Goal: Task Accomplishment & Management: Manage account settings

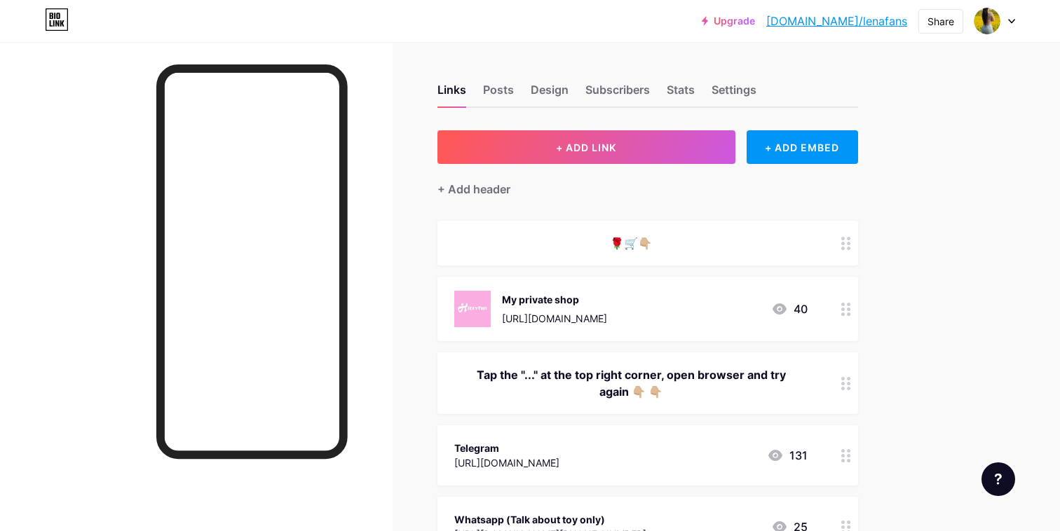
click at [1008, 21] on icon at bounding box center [1011, 21] width 7 height 5
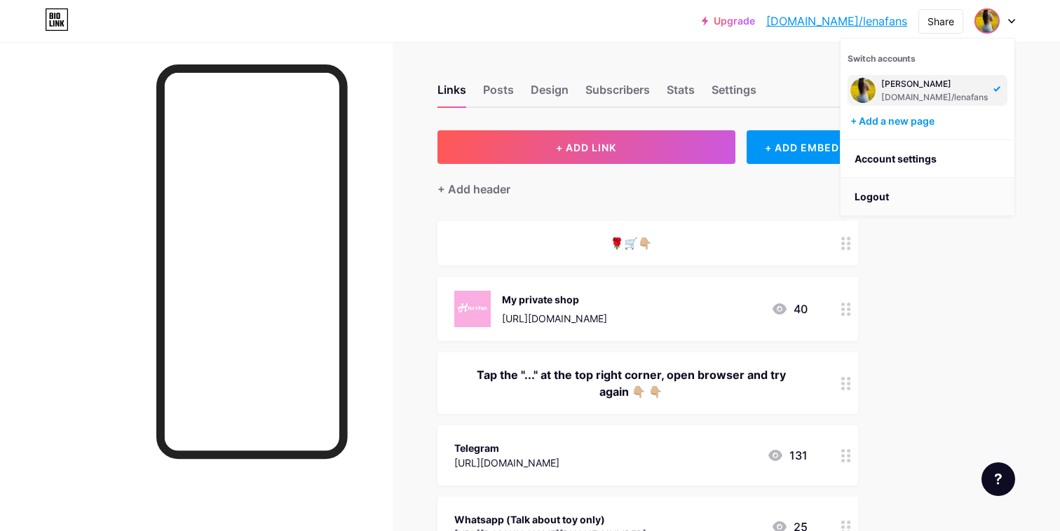
click at [909, 208] on li "Logout" at bounding box center [928, 197] width 174 height 38
click at [892, 196] on li "Logout" at bounding box center [928, 197] width 174 height 38
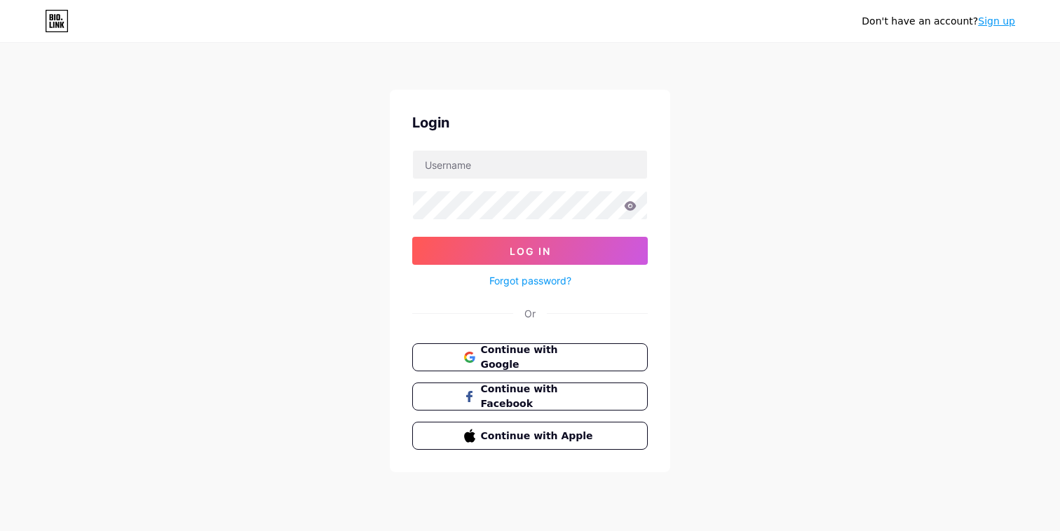
click at [855, 191] on div "Don't have an account? Sign up Login Log In Forgot password? Or Continue with G…" at bounding box center [530, 258] width 1060 height 517
click at [471, 164] on input "[EMAIL_ADDRESS][DOMAIN_NAME]" at bounding box center [530, 165] width 234 height 28
type input "[EMAIL_ADDRESS][DOMAIN_NAME]"
click at [510, 268] on div "Forgot password?" at bounding box center [530, 277] width 236 height 25
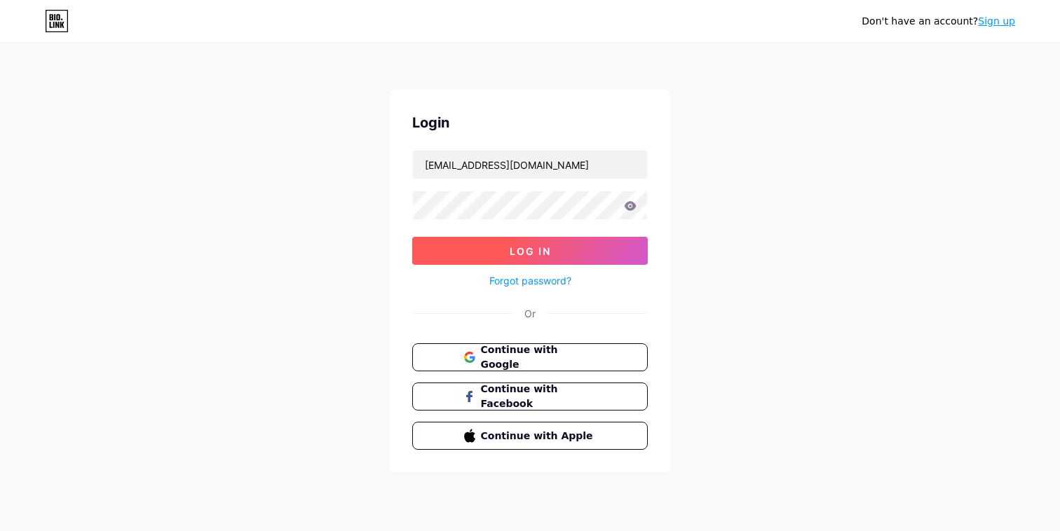
click at [486, 255] on button "Log In" at bounding box center [530, 251] width 236 height 28
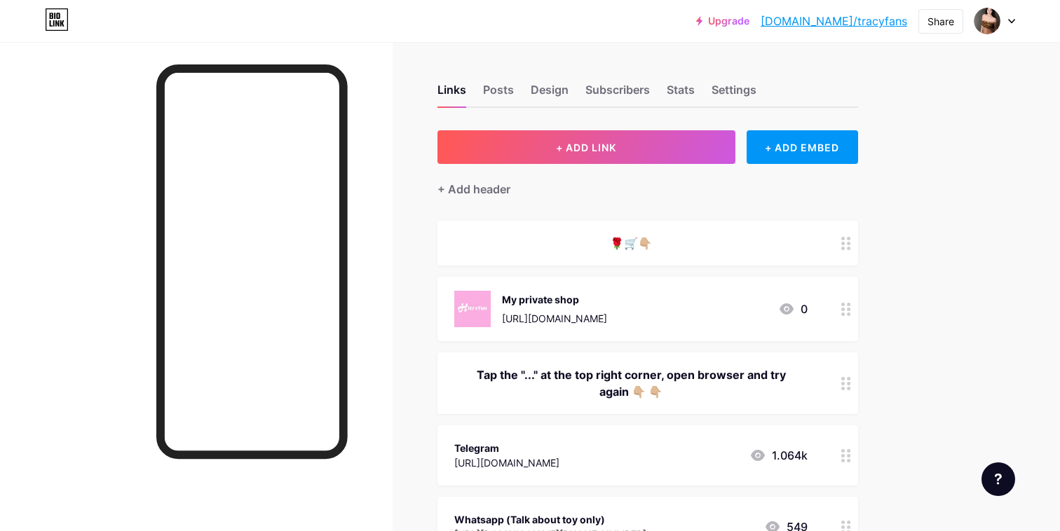
click at [1012, 20] on icon at bounding box center [1011, 21] width 7 height 5
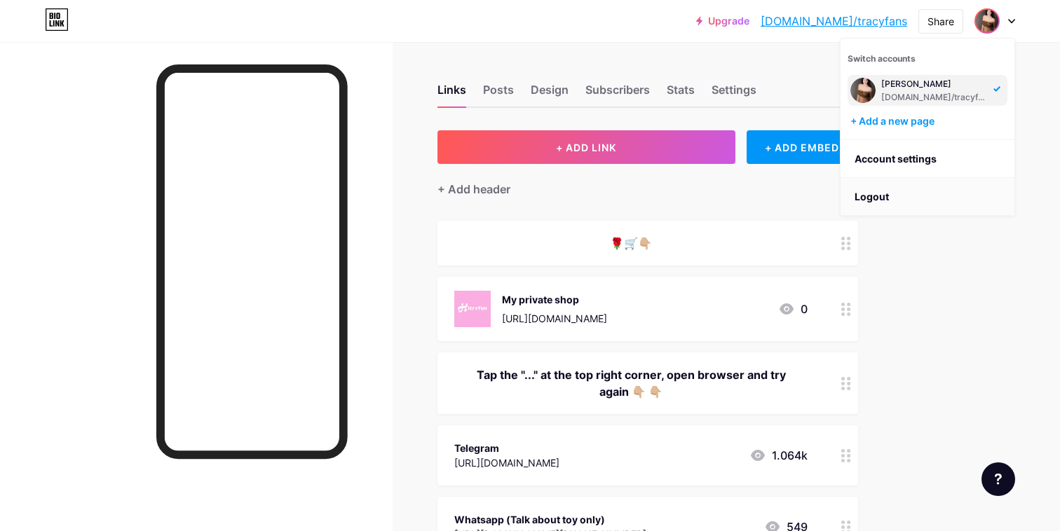
click at [911, 201] on li "Logout" at bounding box center [928, 197] width 174 height 38
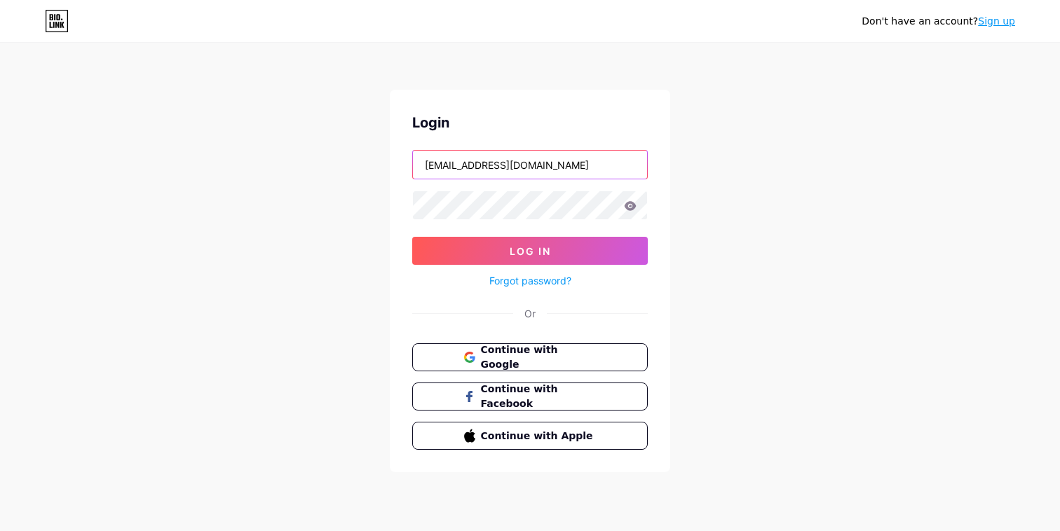
click at [497, 172] on input "[EMAIL_ADDRESS][DOMAIN_NAME]" at bounding box center [530, 165] width 234 height 28
type input "[EMAIL_ADDRESS][DOMAIN_NAME]"
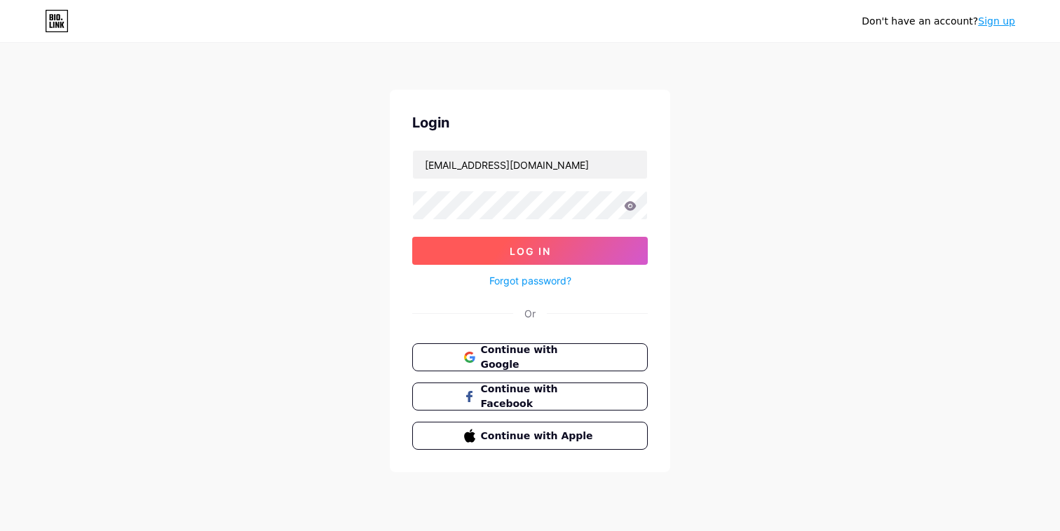
click at [507, 254] on button "Log In" at bounding box center [530, 251] width 236 height 28
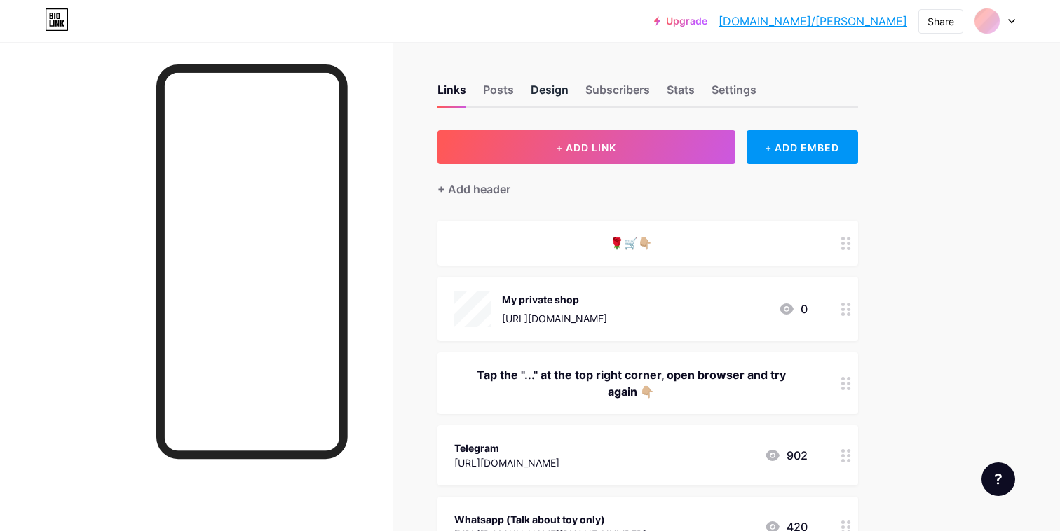
click at [552, 96] on div "Design" at bounding box center [550, 93] width 38 height 25
click at [554, 97] on div "Design" at bounding box center [550, 93] width 38 height 25
click at [552, 83] on div "Design" at bounding box center [550, 93] width 38 height 25
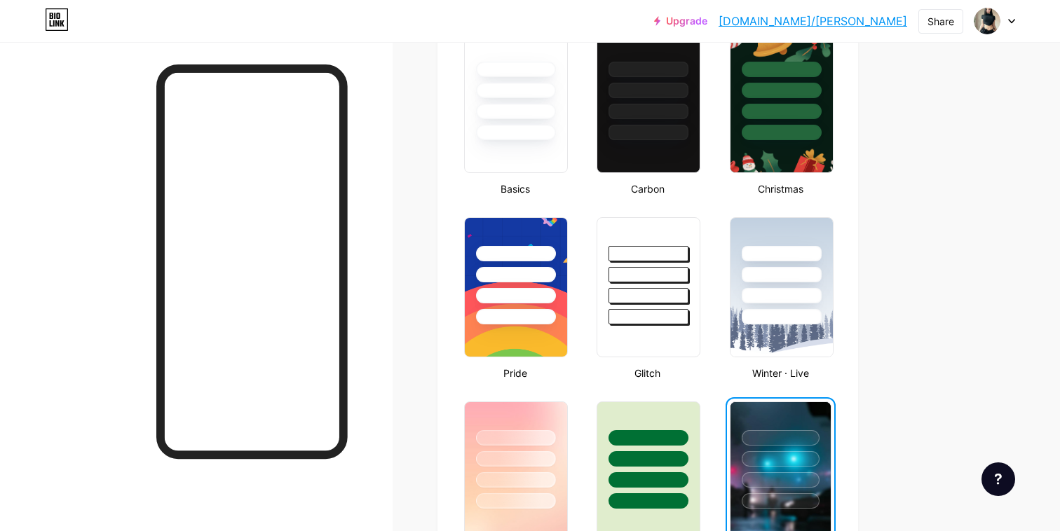
scroll to position [550, 0]
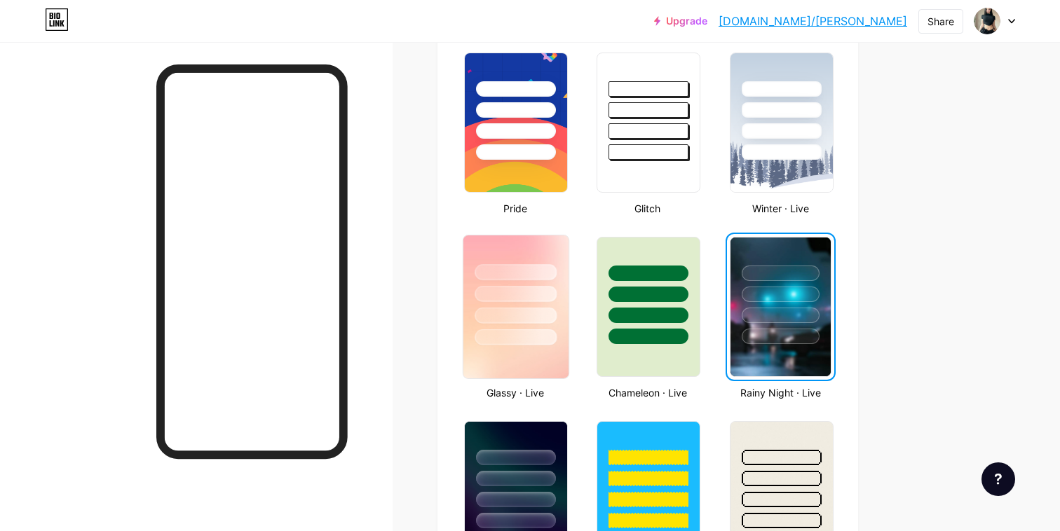
click at [555, 368] on img at bounding box center [515, 307] width 105 height 143
